Goal: Task Accomplishment & Management: Complete application form

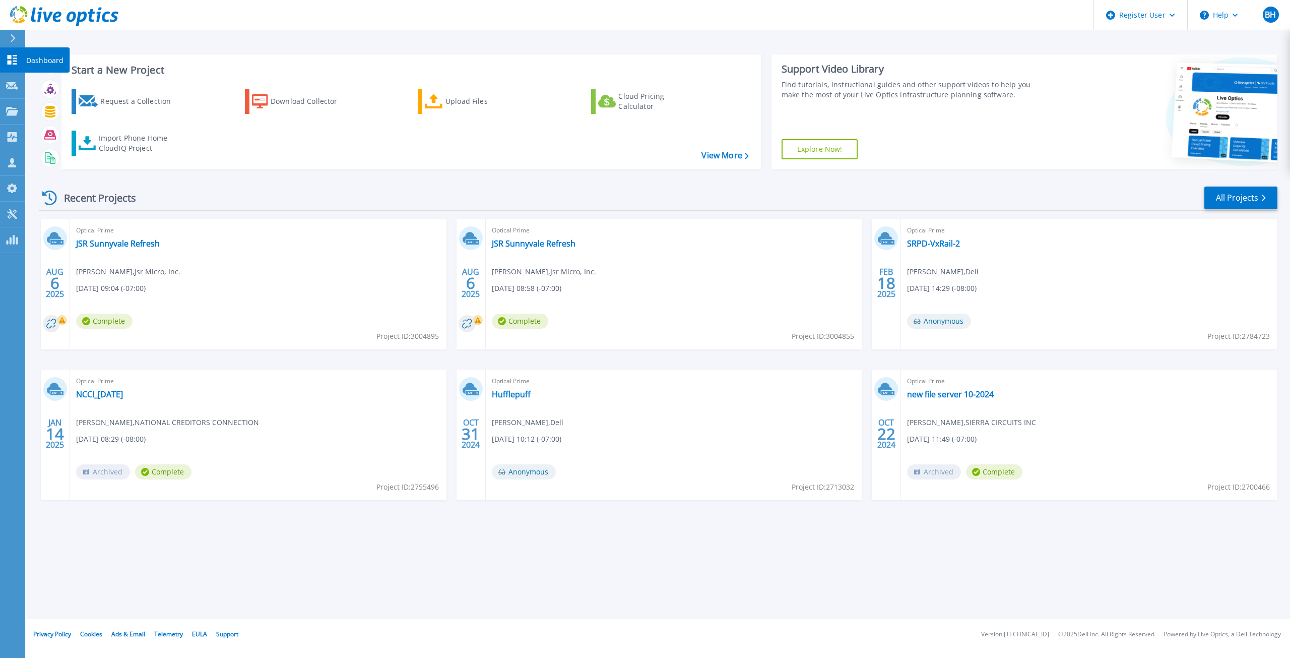
click at [18, 62] on icon at bounding box center [12, 60] width 12 height 10
click at [147, 103] on div "Request a Collection" at bounding box center [140, 101] width 81 height 20
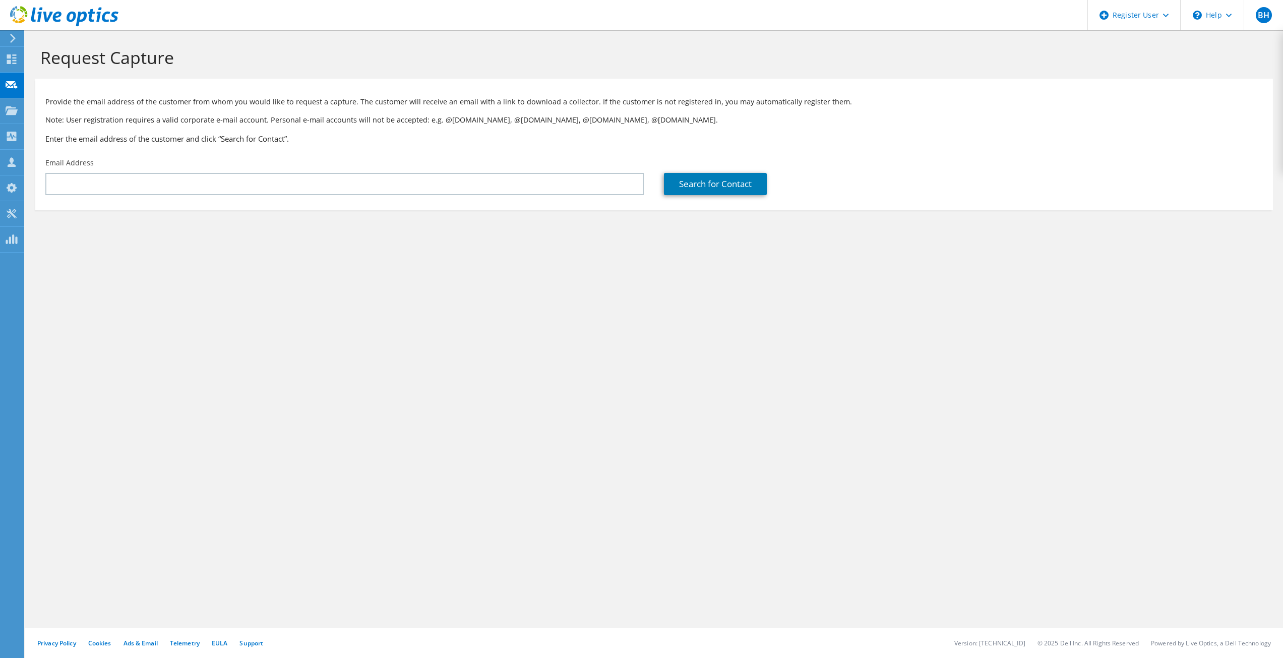
click at [460, 164] on div "Email Address" at bounding box center [344, 176] width 618 height 47
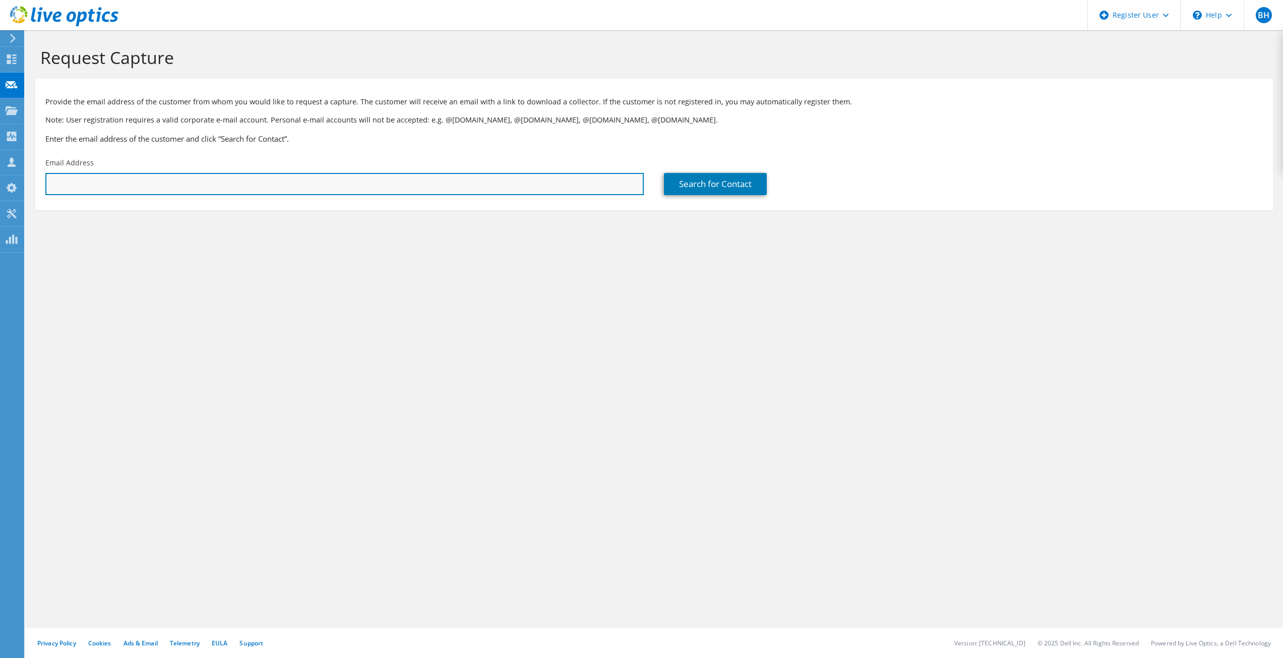
click at [458, 179] on input "text" at bounding box center [344, 184] width 598 height 22
paste input "[PERSON_NAME][EMAIL_ADDRESS][PERSON_NAME][DOMAIN_NAME]"
type input "[PERSON_NAME][EMAIL_ADDRESS][PERSON_NAME][DOMAIN_NAME]"
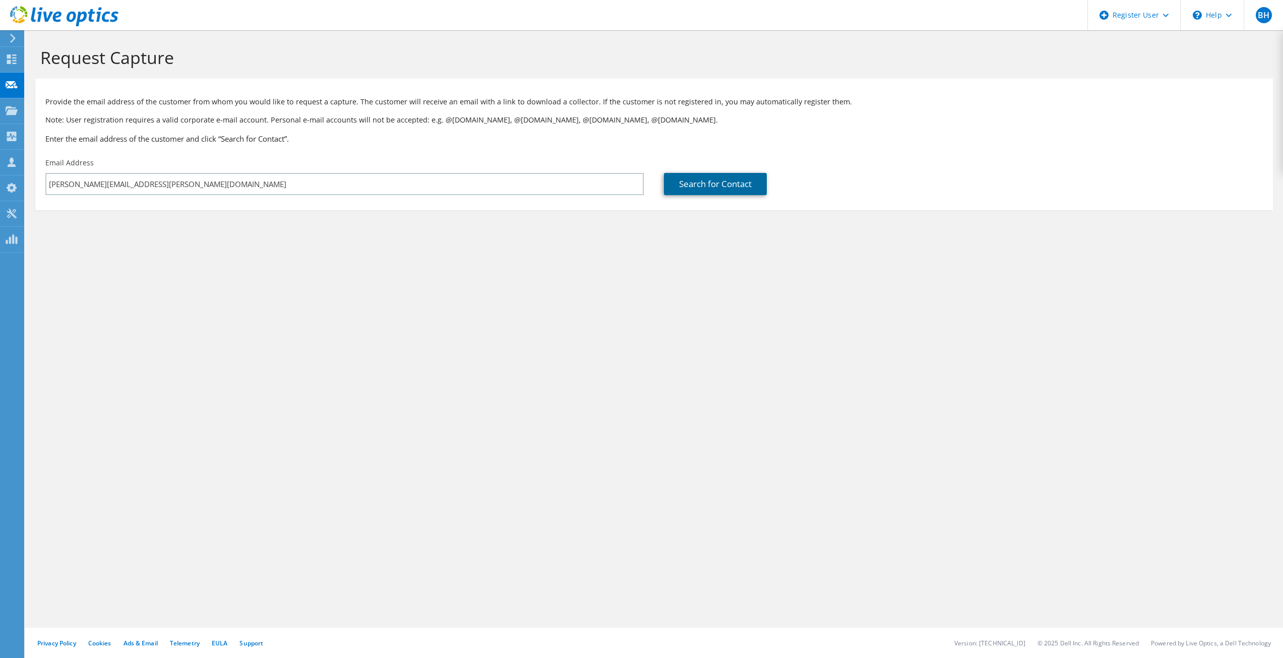
click at [710, 182] on link "Search for Contact" at bounding box center [715, 184] width 103 height 22
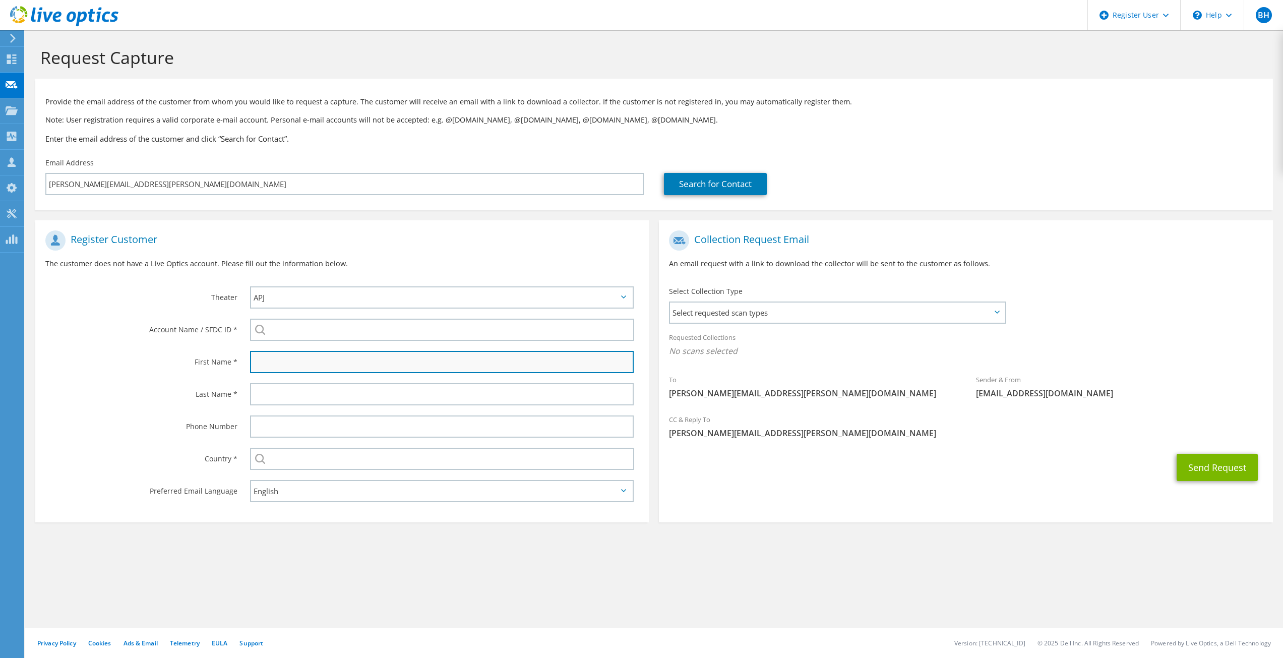
click at [304, 358] on input "text" at bounding box center [442, 362] width 384 height 22
type input "[PERSON_NAME]"
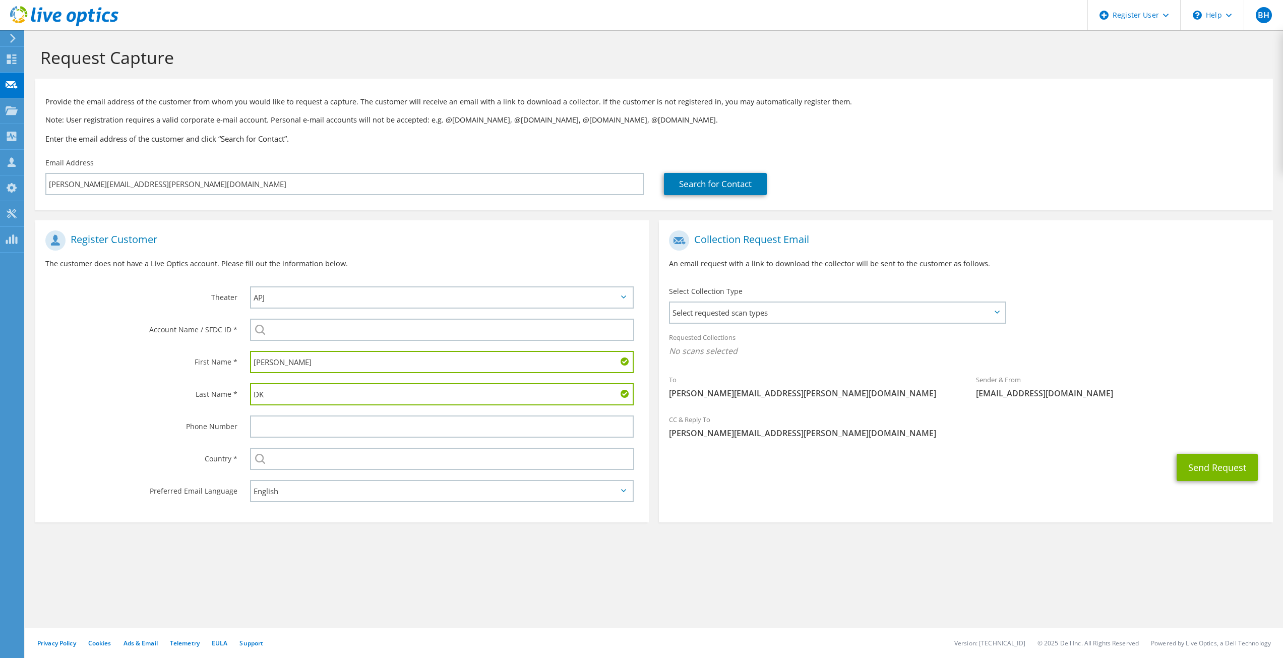
type input "D"
type input "[PERSON_NAME]"
type input "[GEOGRAPHIC_DATA]"
click at [1176, 454] on button "Send Request" at bounding box center [1216, 467] width 81 height 27
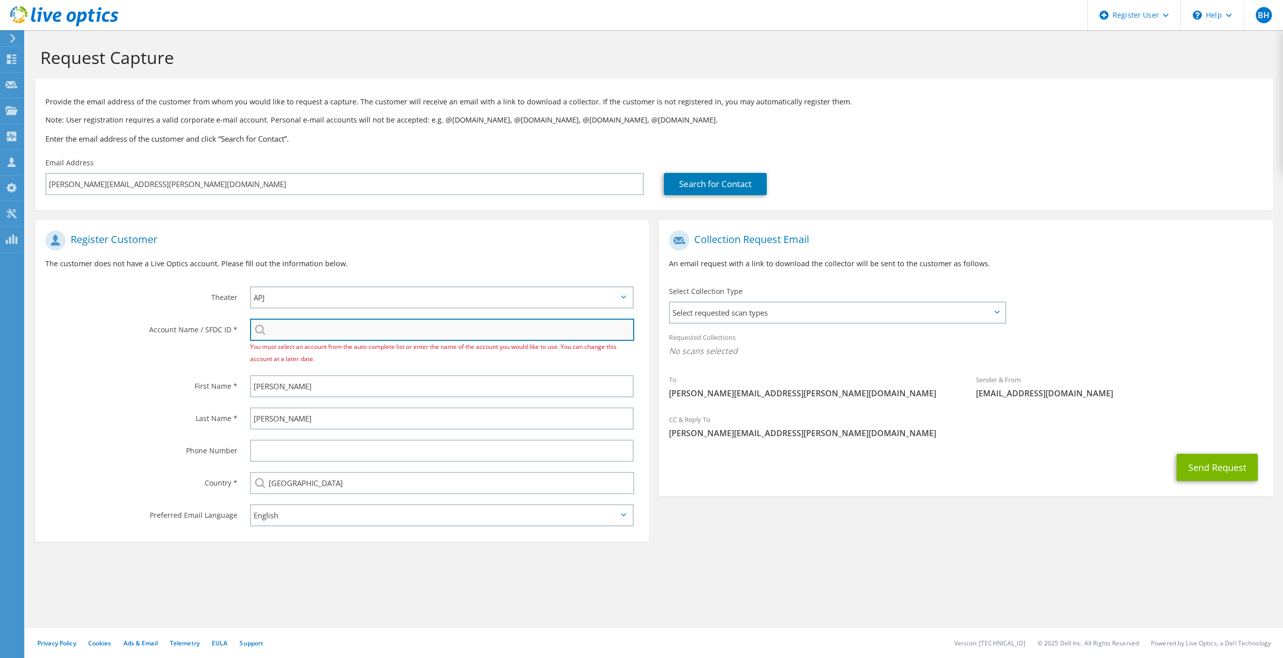
click at [365, 334] on input "search" at bounding box center [442, 330] width 385 height 22
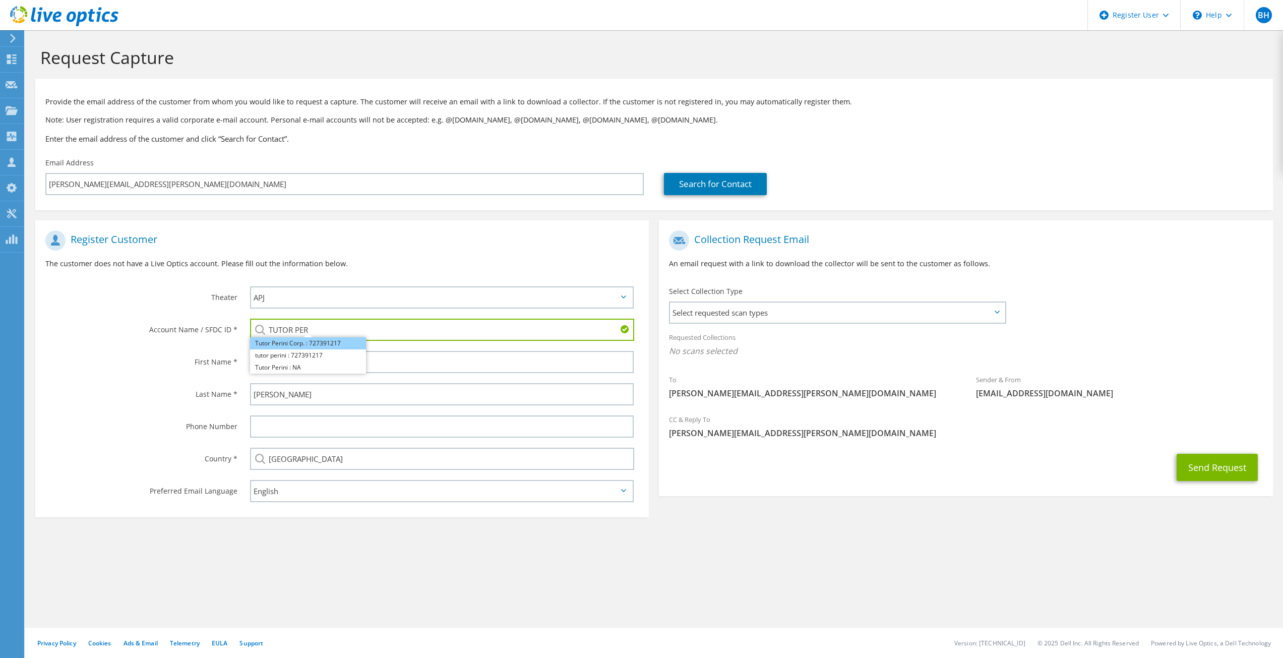
click at [307, 341] on li "Tutor Perini Corp. : 727391217" at bounding box center [308, 343] width 116 height 12
type input "Tutor Perini Corp. : 727391217"
click at [844, 308] on span "Select requested scan types" at bounding box center [837, 312] width 334 height 20
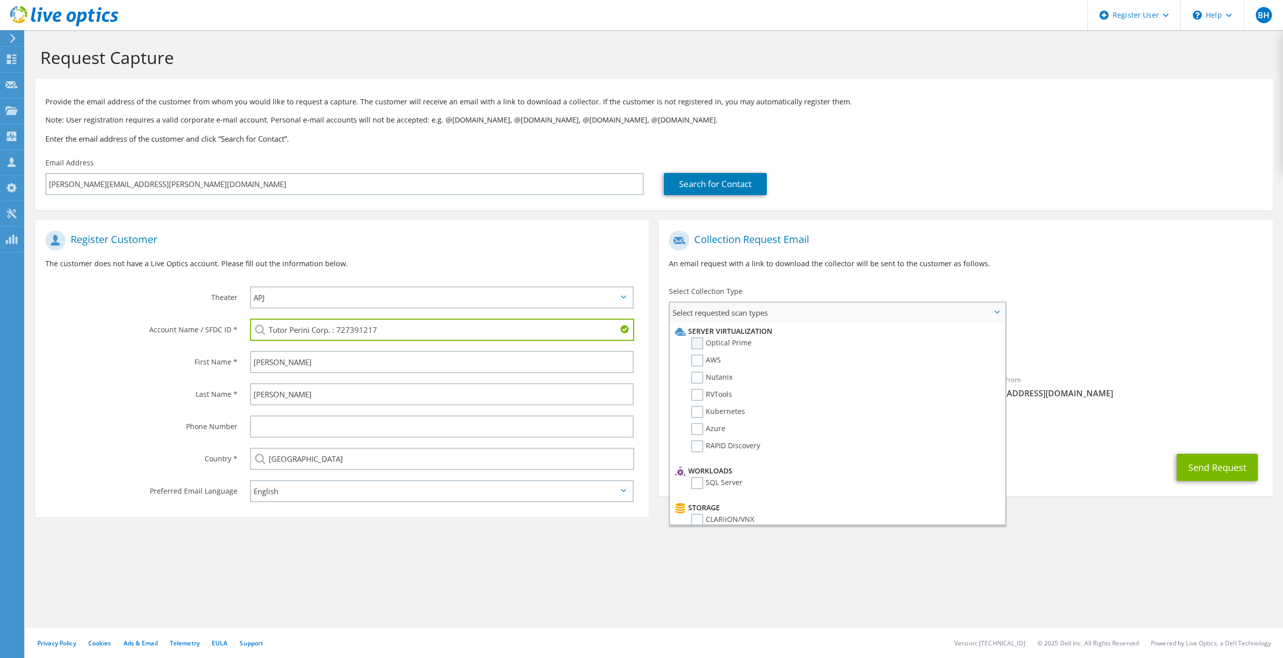
click at [702, 342] on label "Optical Prime" at bounding box center [721, 343] width 60 height 12
click at [0, 0] on input "Optical Prime" at bounding box center [0, 0] width 0 height 0
click at [1196, 425] on div "CC & Reply To Brandt.Hennessee@dell.com" at bounding box center [965, 429] width 613 height 35
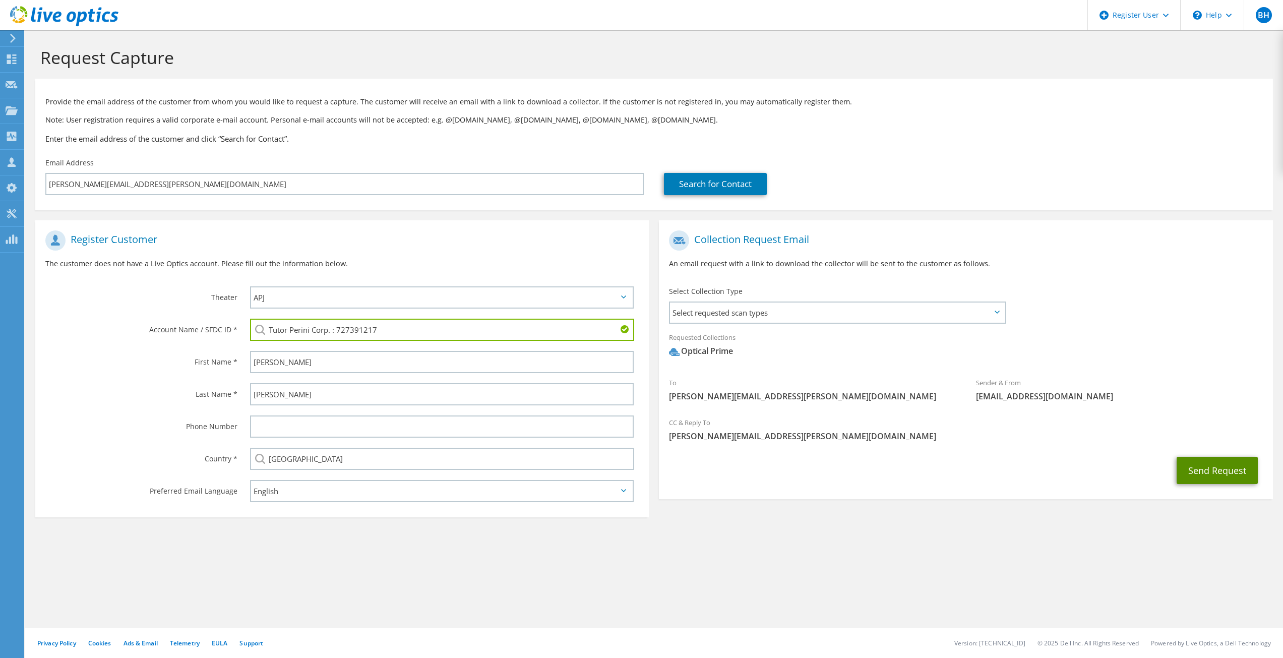
click at [1215, 470] on button "Send Request" at bounding box center [1216, 470] width 81 height 27
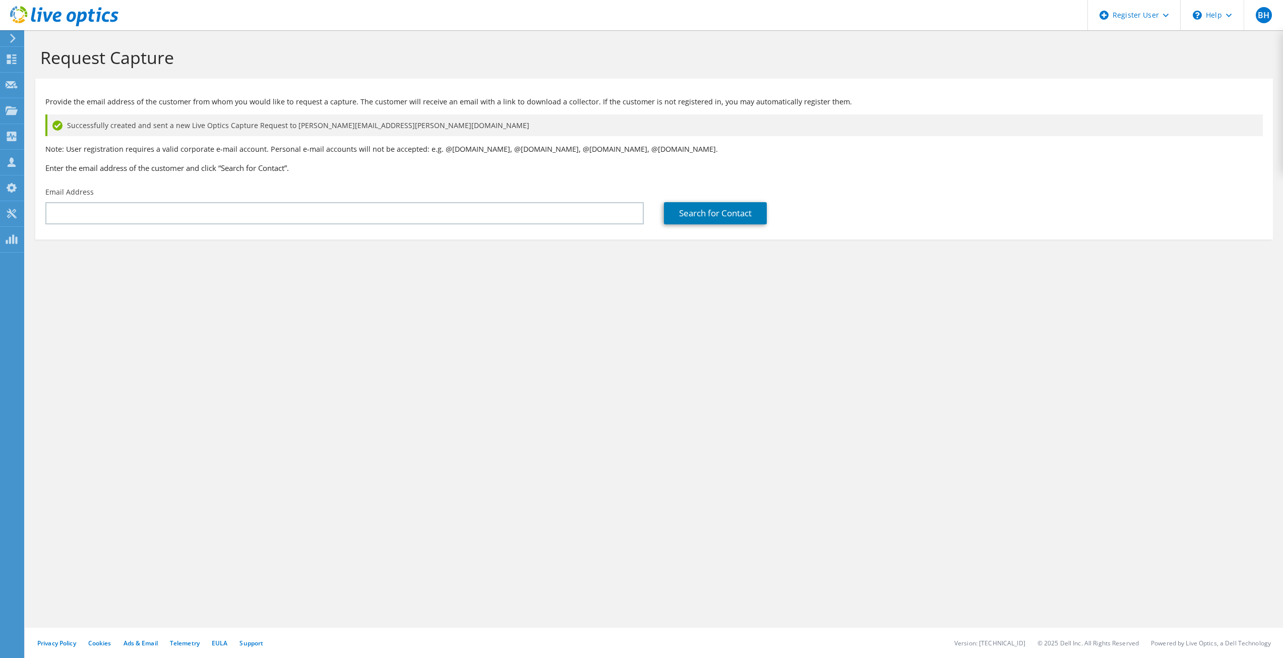
click at [872, 77] on div "Request Capture" at bounding box center [653, 54] width 1247 height 48
click at [806, 443] on div "Request Capture Provide the email address of the customer from whom you would l…" at bounding box center [654, 344] width 1258 height 628
click at [978, 188] on div "Search for Contact" at bounding box center [963, 205] width 618 height 47
click at [355, 28] on header "BH Dell User Brandt Hennessee Brandt.Hennessee@dell.com Dell My Profile Log Out…" at bounding box center [641, 15] width 1283 height 30
click at [307, 71] on div "Request Capture" at bounding box center [653, 54] width 1247 height 48
